Goal: Information Seeking & Learning: Learn about a topic

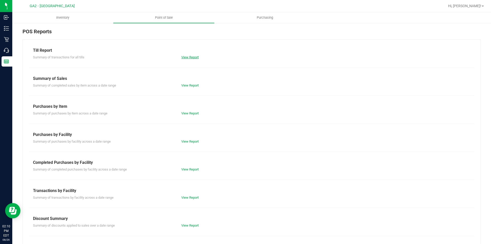
click at [190, 56] on link "View Report" at bounding box center [189, 57] width 17 height 4
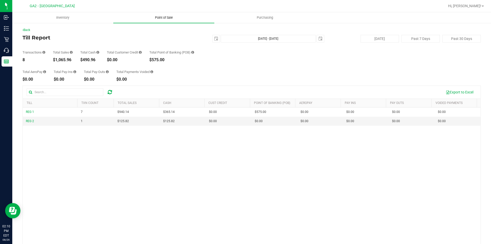
click at [167, 17] on span "Point of Sale" at bounding box center [164, 17] width 32 height 5
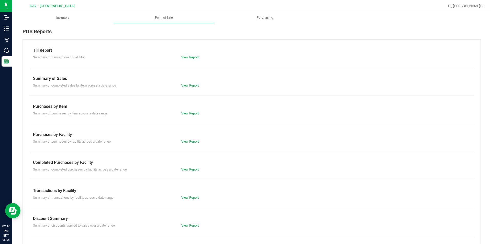
click at [188, 82] on div "Summary of completed sales by item across a date range View Report" at bounding box center [251, 85] width 445 height 6
click at [188, 83] on link "View Report" at bounding box center [189, 85] width 17 height 4
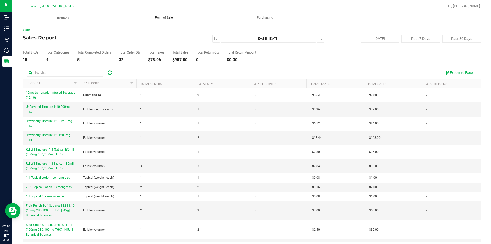
click at [164, 16] on span "Point of Sale" at bounding box center [164, 17] width 32 height 5
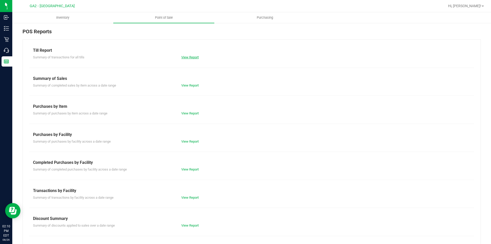
click at [187, 57] on link "View Report" at bounding box center [189, 57] width 17 height 4
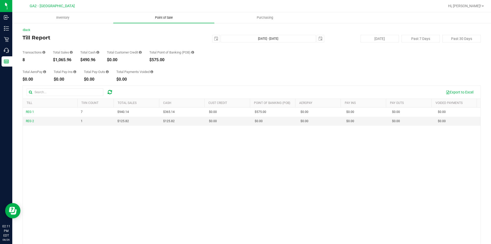
click at [161, 15] on uib-tab-heading "Point of Sale" at bounding box center [163, 17] width 101 height 11
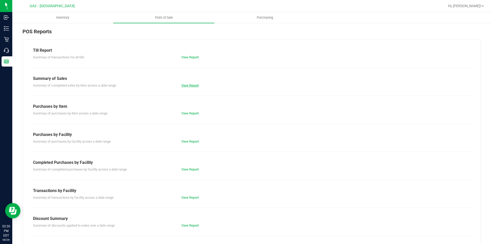
click at [187, 86] on link "View Report" at bounding box center [189, 85] width 17 height 4
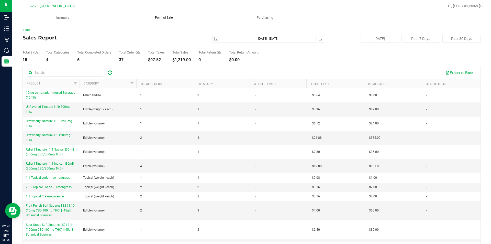
click at [165, 17] on span "Point of Sale" at bounding box center [164, 17] width 32 height 5
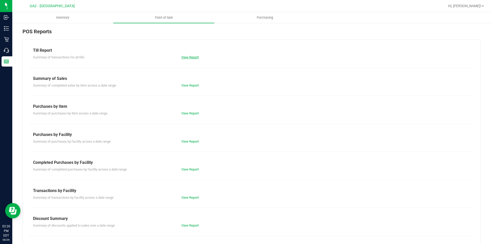
click at [183, 59] on link "View Report" at bounding box center [189, 57] width 17 height 4
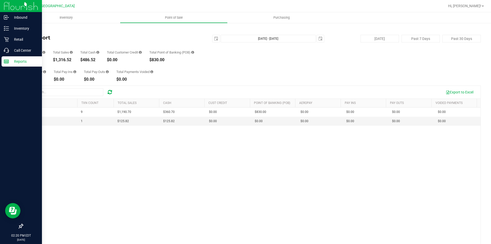
click at [20, 60] on p "Reports" at bounding box center [24, 61] width 31 height 6
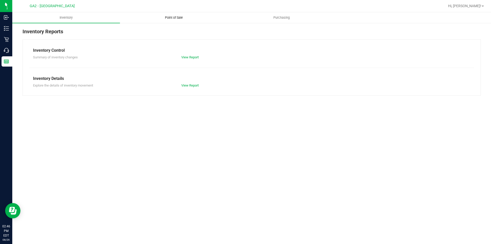
click at [168, 17] on span "Point of Sale" at bounding box center [174, 17] width 32 height 5
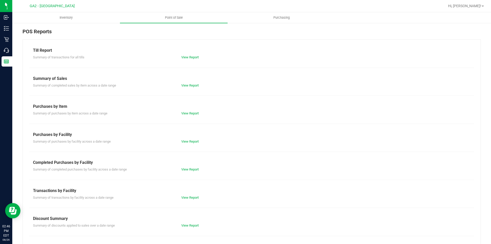
click at [187, 59] on div "View Report" at bounding box center [252, 57] width 148 height 5
click at [188, 56] on link "View Report" at bounding box center [189, 57] width 17 height 4
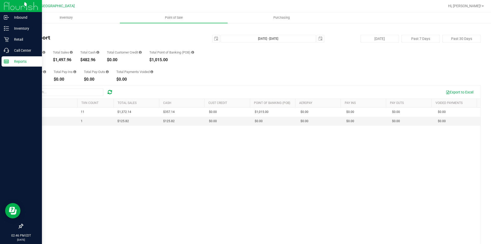
click at [7, 61] on line at bounding box center [7, 62] width 0 height 3
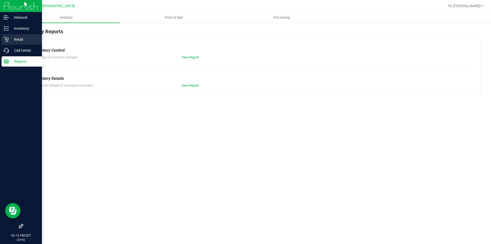
click at [4, 38] on icon at bounding box center [6, 39] width 5 height 5
